Goal: Transaction & Acquisition: Purchase product/service

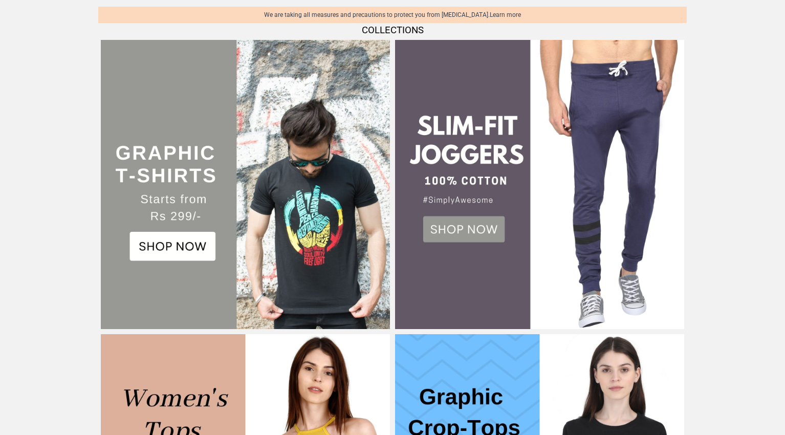
scroll to position [256, 0]
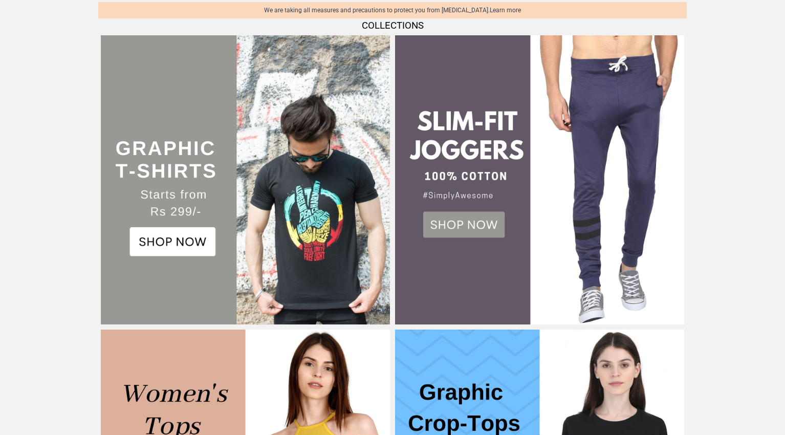
click at [198, 243] on img at bounding box center [245, 179] width 289 height 289
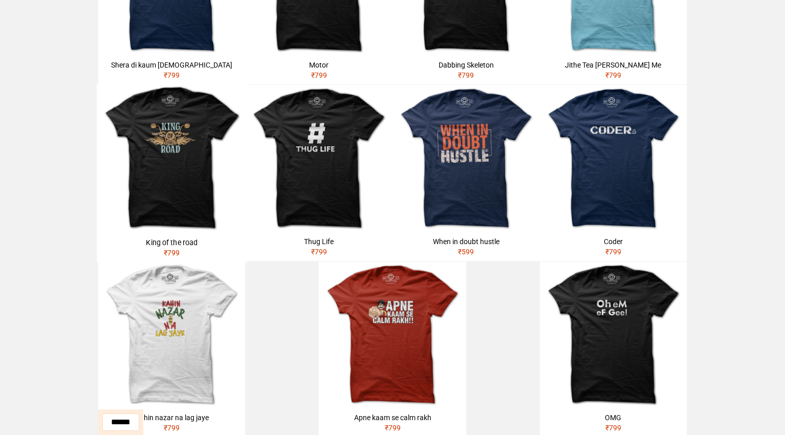
scroll to position [351, 0]
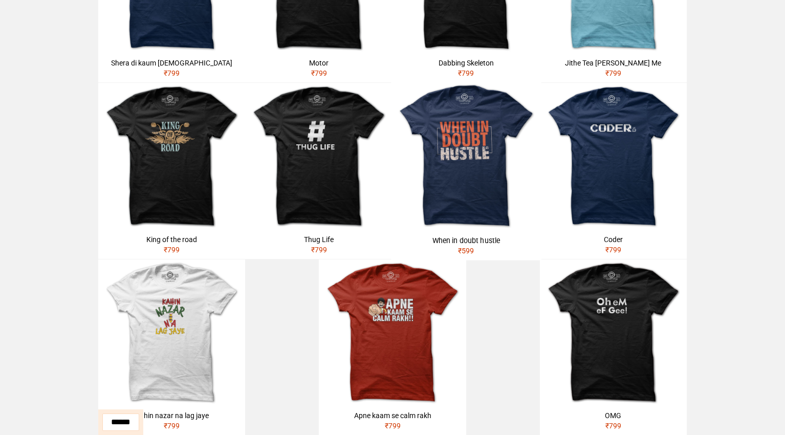
click at [463, 157] on img at bounding box center [466, 156] width 150 height 150
